Goal: Task Accomplishment & Management: Manage account settings

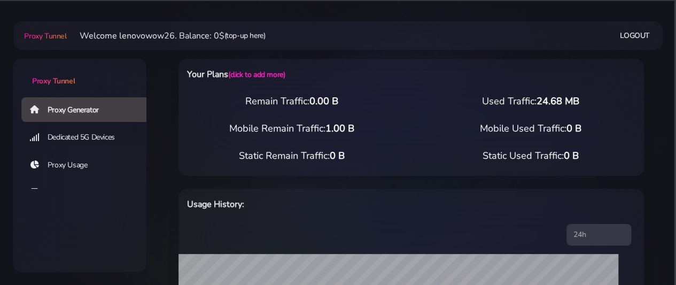
click at [238, 39] on link "(top-up here)" at bounding box center [244, 35] width 41 height 11
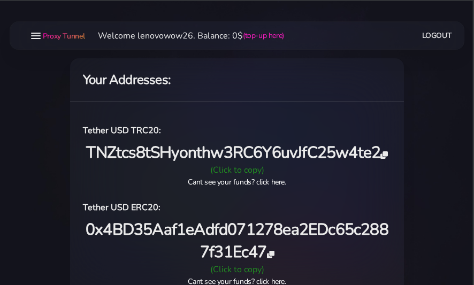
click at [72, 40] on span "Proxy Tunnel" at bounding box center [64, 36] width 42 height 10
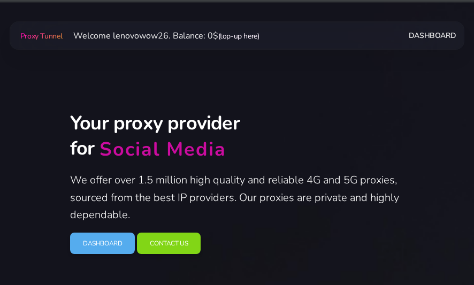
click at [237, 38] on link "(top-up here)" at bounding box center [238, 36] width 41 height 10
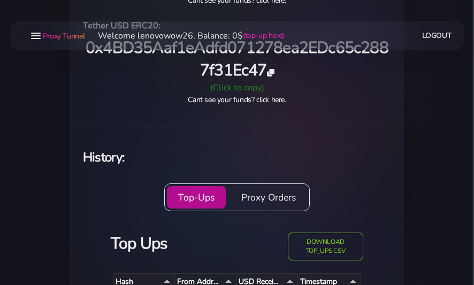
scroll to position [267, 0]
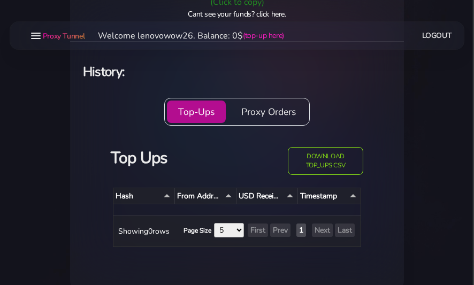
click at [293, 121] on button "Proxy Orders" at bounding box center [268, 111] width 77 height 22
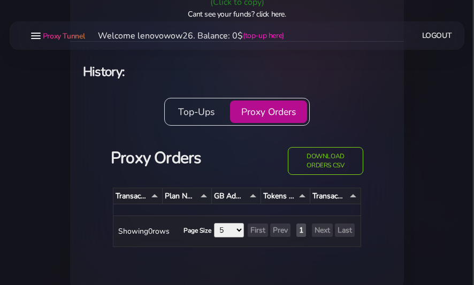
click at [198, 115] on button "Top-Ups" at bounding box center [196, 111] width 59 height 22
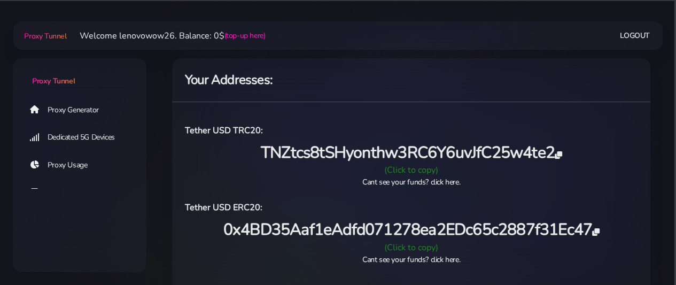
click at [57, 35] on span "Proxy Tunnel" at bounding box center [45, 36] width 42 height 10
